Goal: Task Accomplishment & Management: Manage account settings

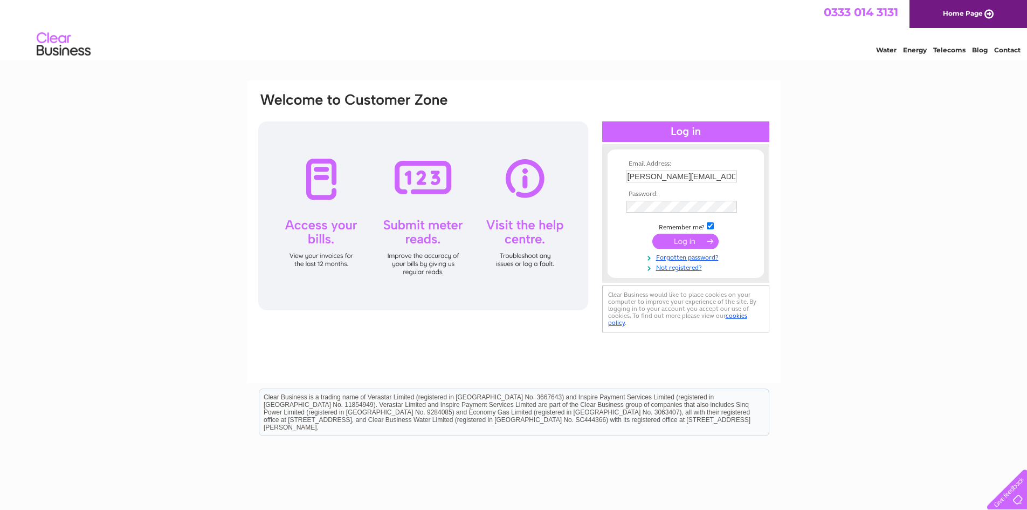
click at [688, 165] on th "Email Address:" at bounding box center [685, 164] width 125 height 8
click at [676, 176] on input "paul@morarhotel.co.uk" at bounding box center [681, 176] width 111 height 12
click at [676, 176] on input "paul@morarhotel.co.uk" at bounding box center [682, 176] width 112 height 13
type input "andrew@morarhotel.co.uk"
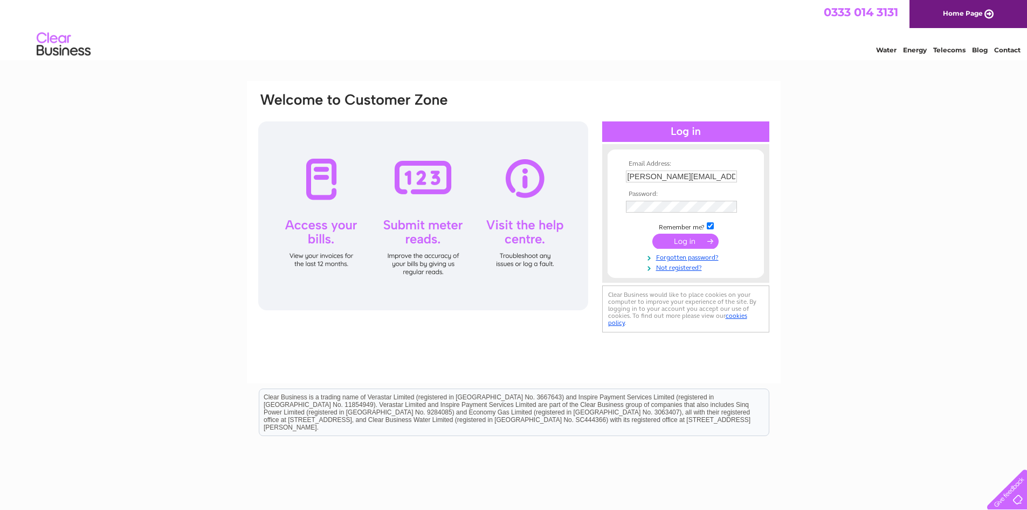
click at [860, 211] on div "Email Address: andrew@morarhotel.co.uk Password: Forgotten password?" at bounding box center [513, 324] width 1027 height 486
click at [681, 241] on input "submit" at bounding box center [686, 241] width 66 height 15
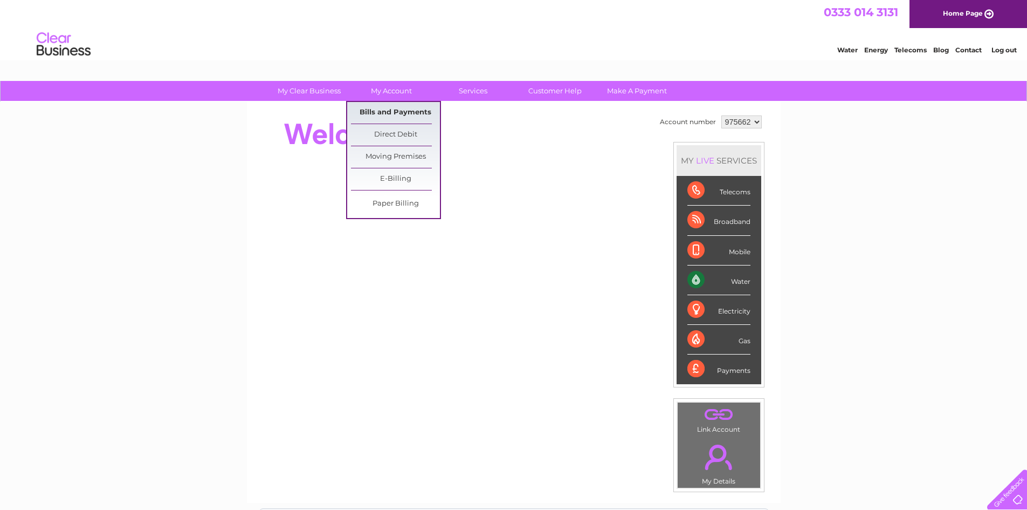
click at [397, 114] on link "Bills and Payments" at bounding box center [395, 113] width 89 height 22
click at [394, 115] on link "Bills and Payments" at bounding box center [395, 113] width 89 height 22
click at [384, 109] on link "Bills and Payments" at bounding box center [395, 113] width 89 height 22
click at [384, 116] on link "Bills and Payments" at bounding box center [395, 113] width 89 height 22
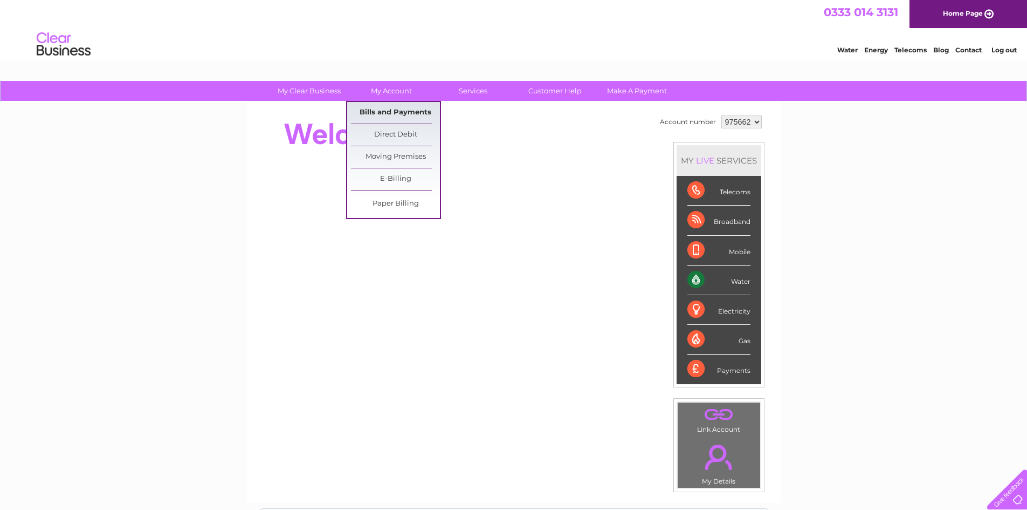
click at [384, 116] on link "Bills and Payments" at bounding box center [395, 113] width 89 height 22
click at [384, 115] on link "Bills and Payments" at bounding box center [395, 113] width 89 height 22
